Goal: Information Seeking & Learning: Check status

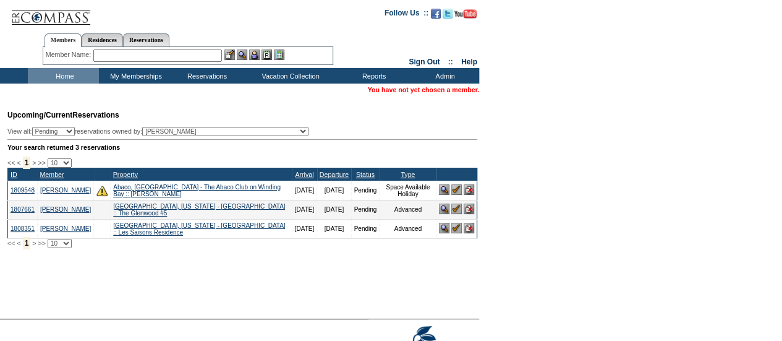
click at [145, 54] on input "text" at bounding box center [157, 55] width 129 height 12
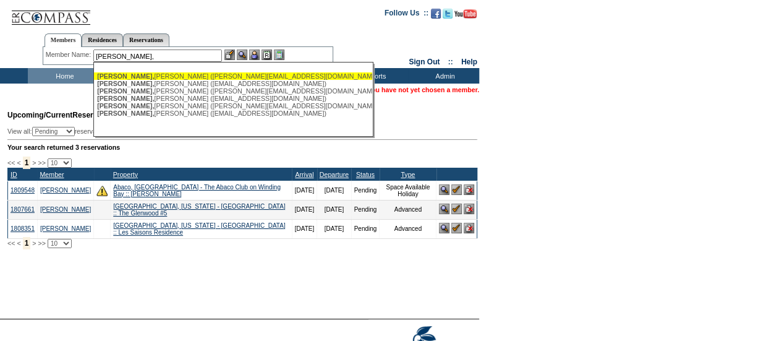
click at [155, 73] on div "[PERSON_NAME] ([PERSON_NAME][EMAIL_ADDRESS][DOMAIN_NAME])" at bounding box center [233, 75] width 272 height 7
type input "[PERSON_NAME] ([PERSON_NAME][EMAIL_ADDRESS][DOMAIN_NAME])"
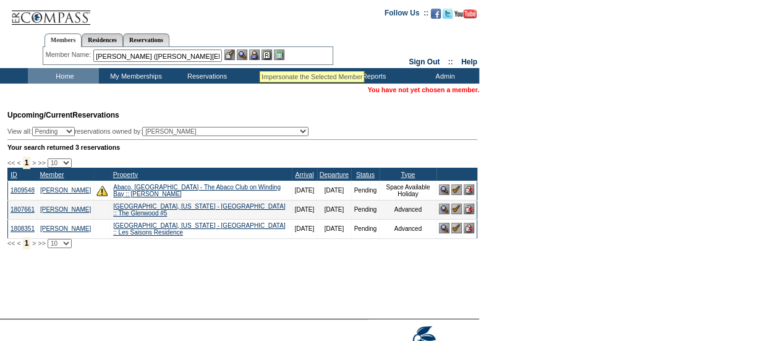
click at [260, 56] on img at bounding box center [254, 54] width 11 height 11
click at [247, 55] on img at bounding box center [242, 54] width 11 height 11
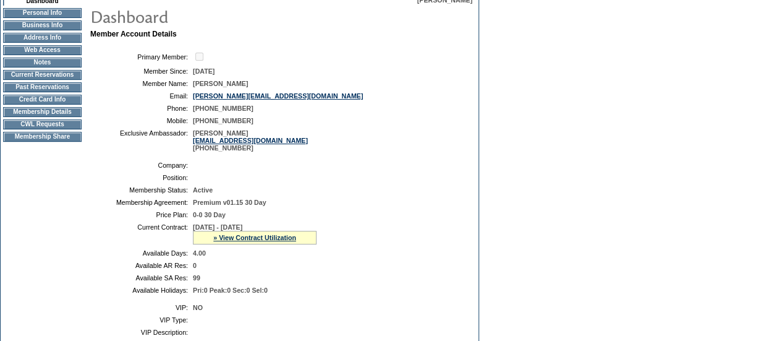
scroll to position [211, 0]
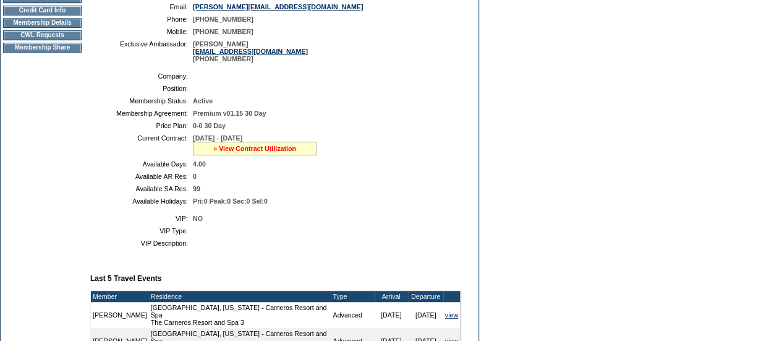
click at [257, 152] on link "» View Contract Utilization" at bounding box center [254, 148] width 83 height 7
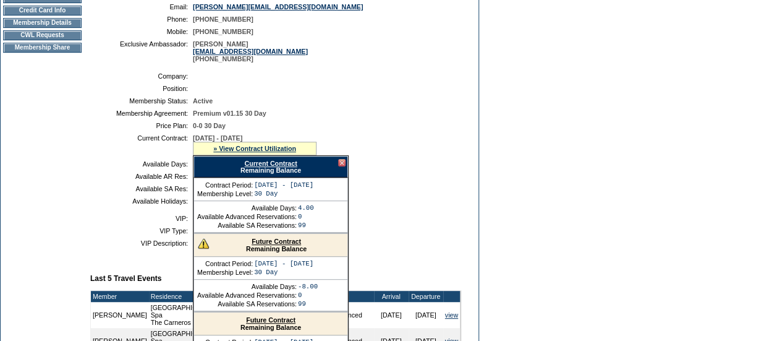
click at [261, 245] on link "Future Contract" at bounding box center [276, 240] width 49 height 7
click at [258, 167] on link "Current Contract" at bounding box center [270, 162] width 53 height 7
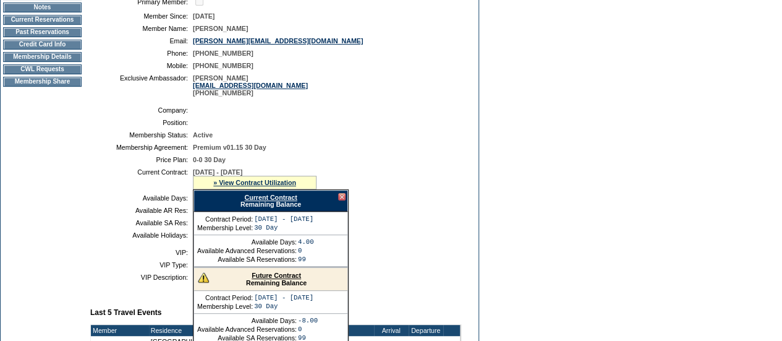
scroll to position [142, 0]
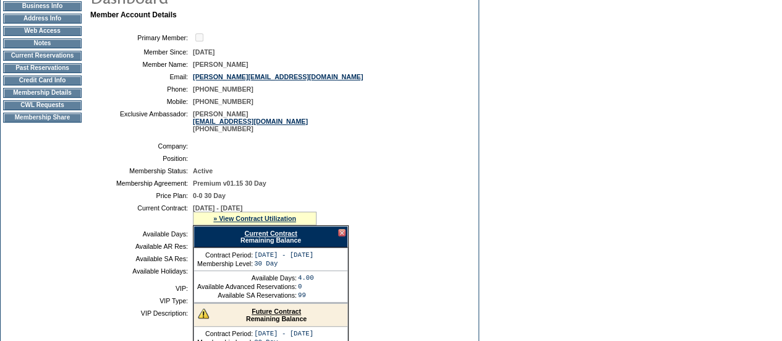
click at [32, 98] on td "Membership Details" at bounding box center [42, 93] width 78 height 10
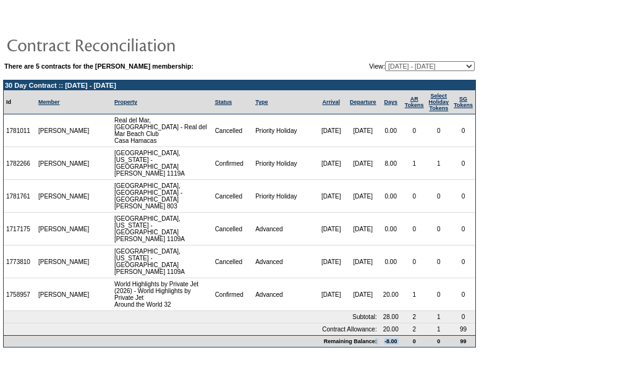
drag, startPoint x: 393, startPoint y: 324, endPoint x: 363, endPoint y: 320, distance: 29.9
click at [363, 335] on tr "Remaining Balance: -8.00 0 0 99" at bounding box center [240, 341] width 472 height 12
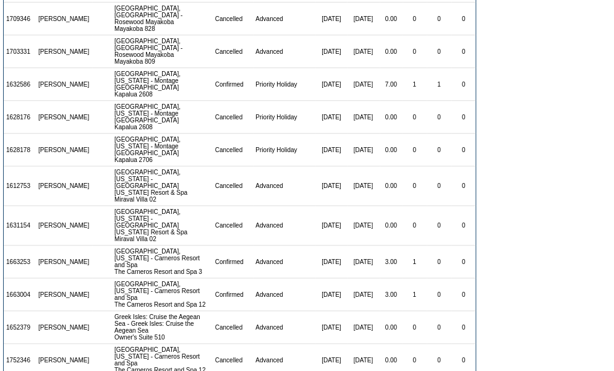
scroll to position [342, 0]
